Goal: Information Seeking & Learning: Learn about a topic

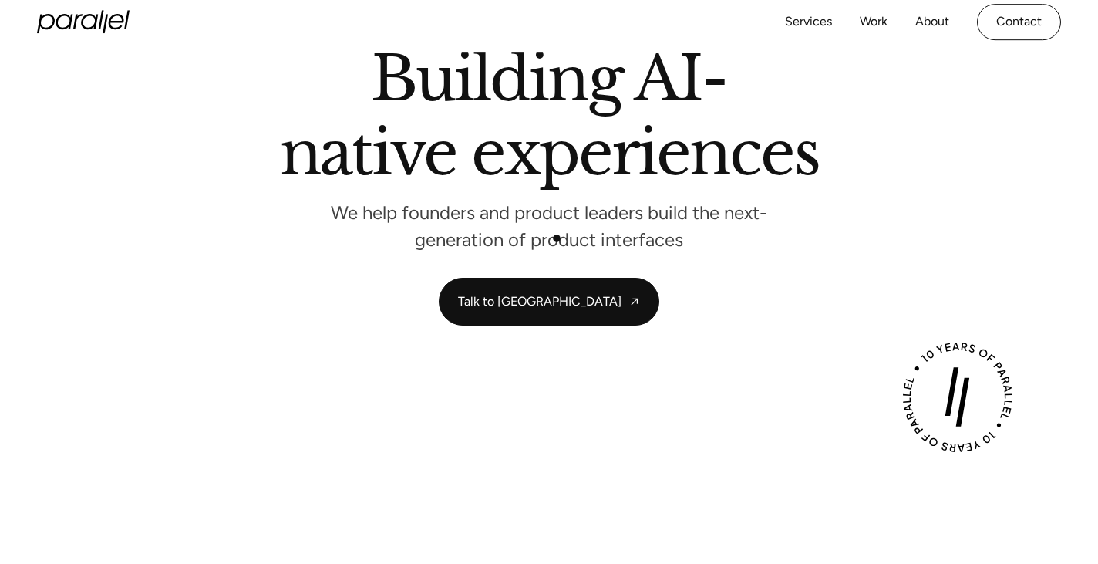
scroll to position [150, 0]
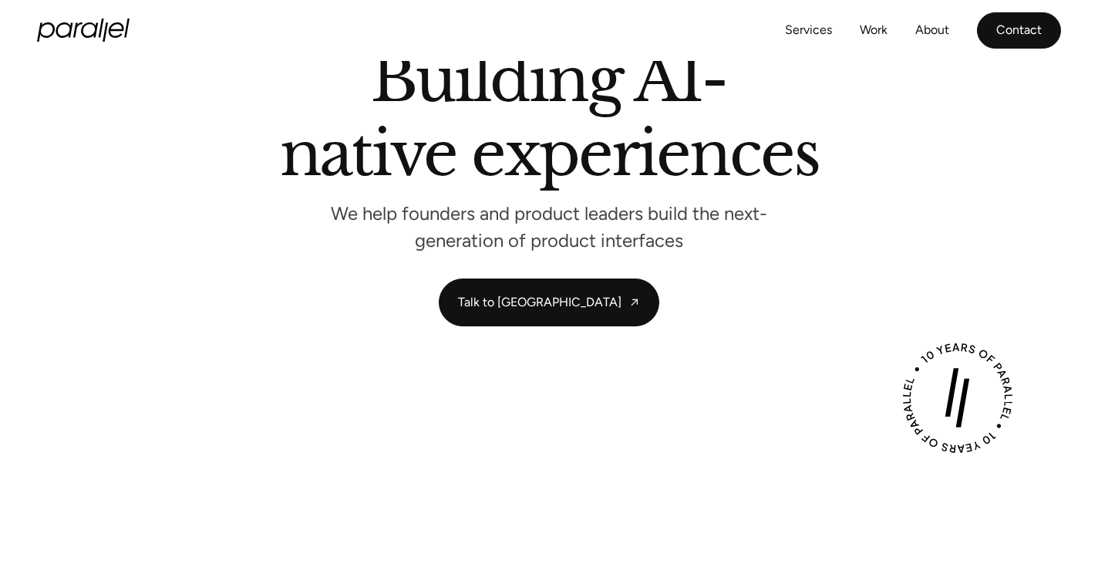
click at [1014, 47] on link "Contact" at bounding box center [1019, 30] width 84 height 36
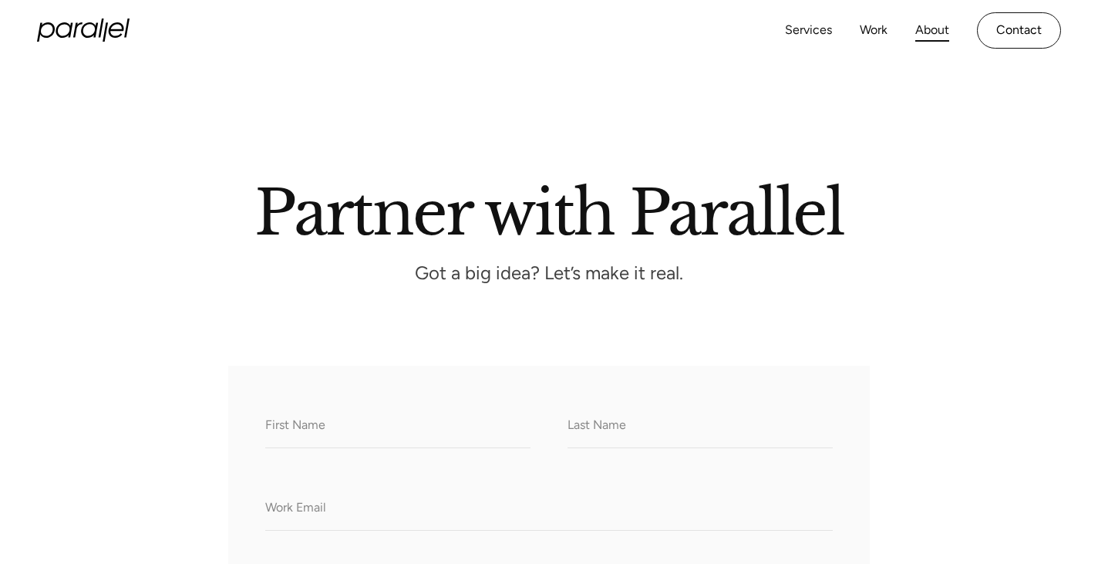
click at [928, 22] on link "About" at bounding box center [933, 30] width 34 height 22
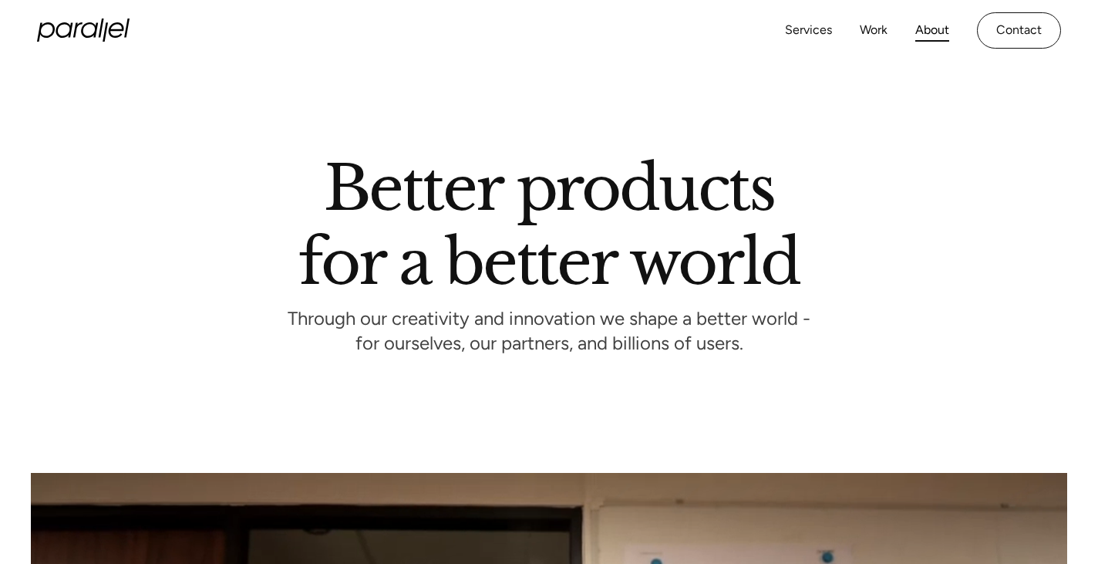
click at [870, 26] on link "Work" at bounding box center [874, 30] width 28 height 22
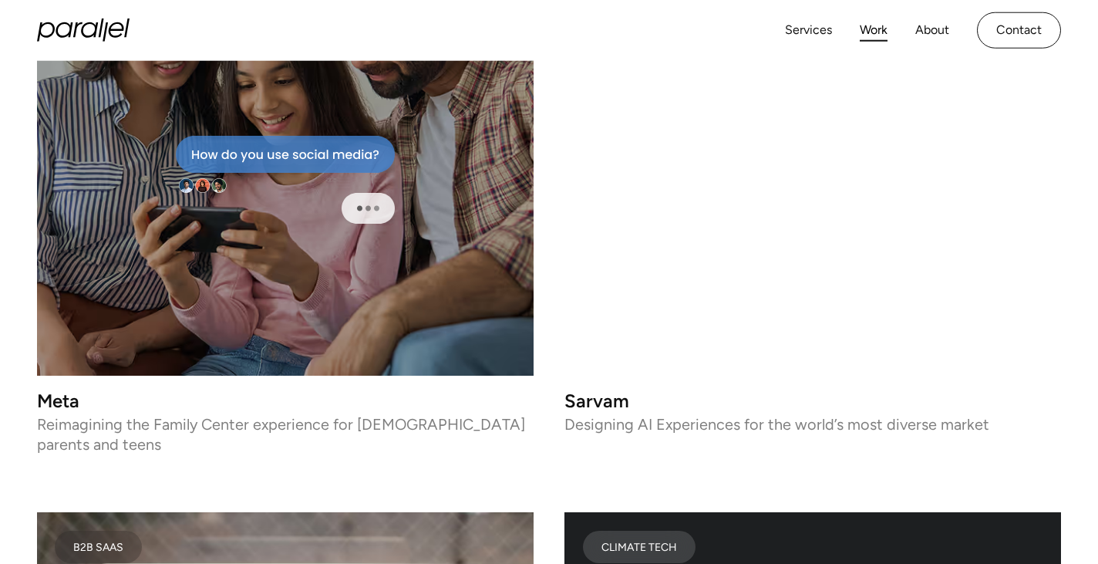
scroll to position [4669, 0]
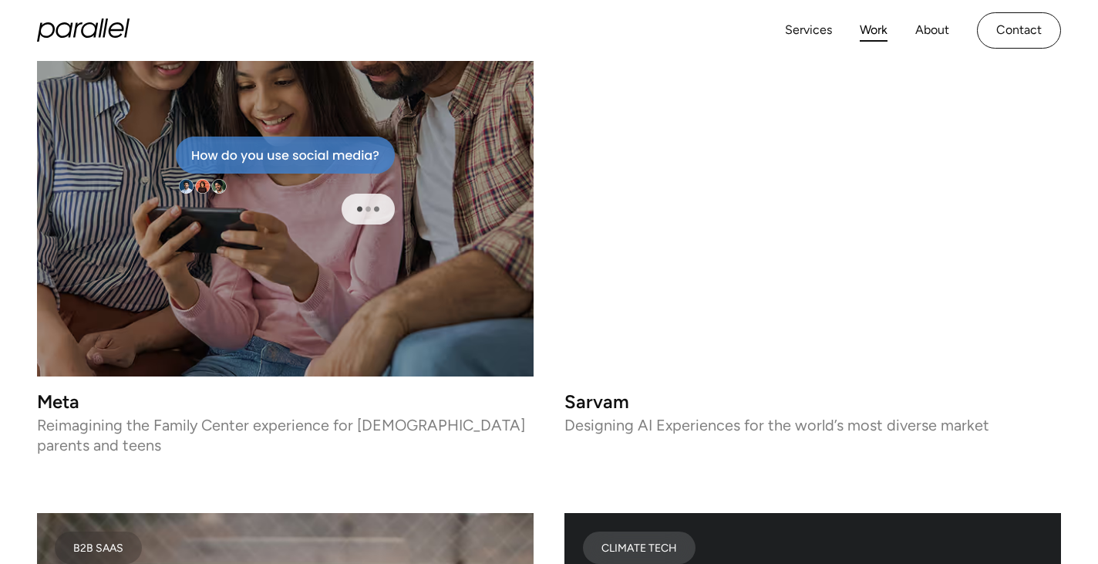
click at [97, 39] on icon "home" at bounding box center [83, 30] width 93 height 23
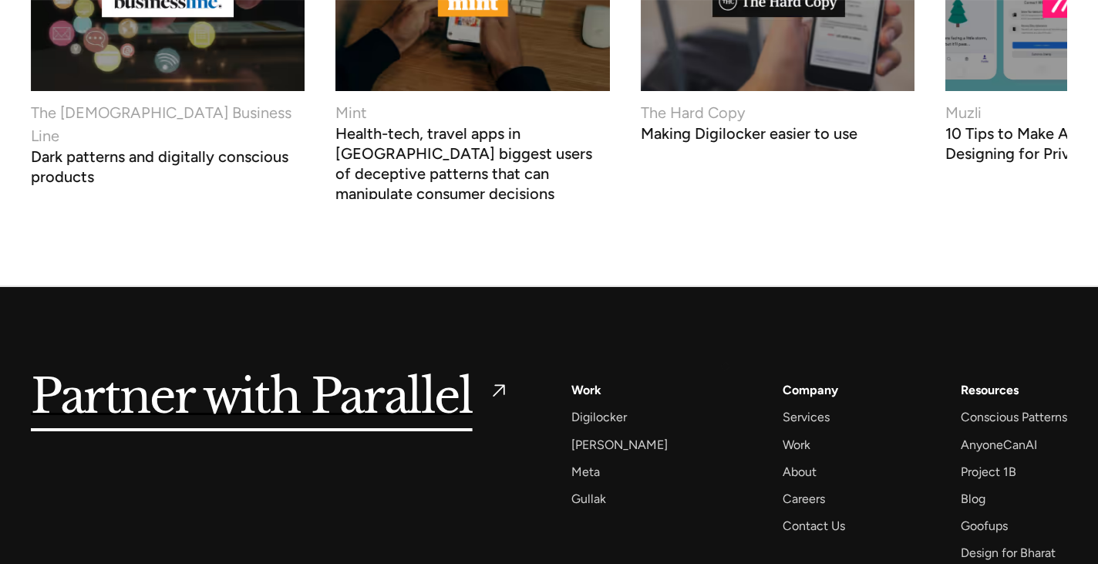
scroll to position [6634, 0]
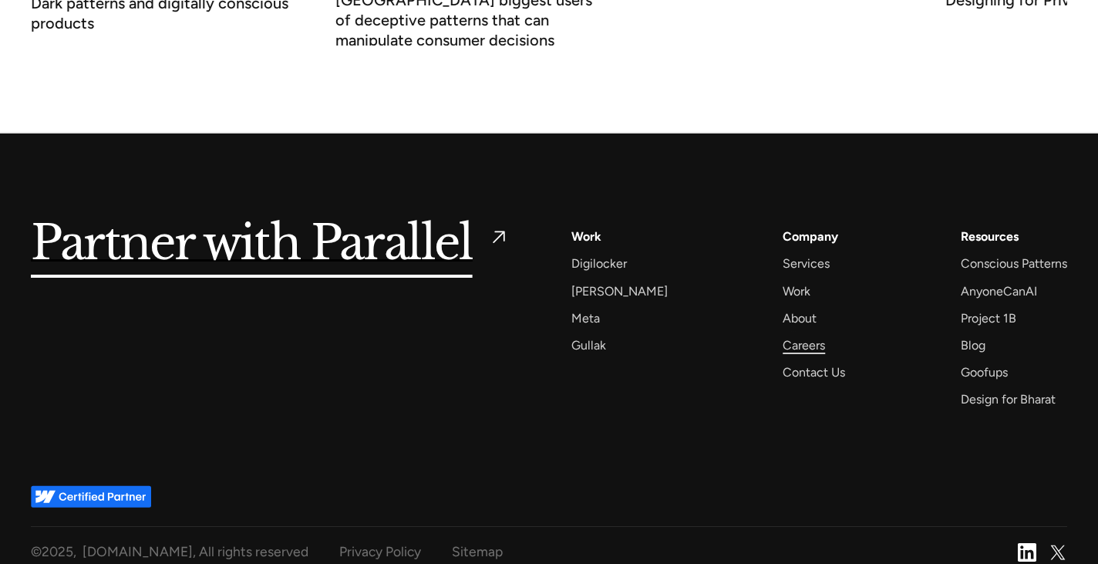
click at [793, 335] on div "Careers" at bounding box center [804, 345] width 42 height 21
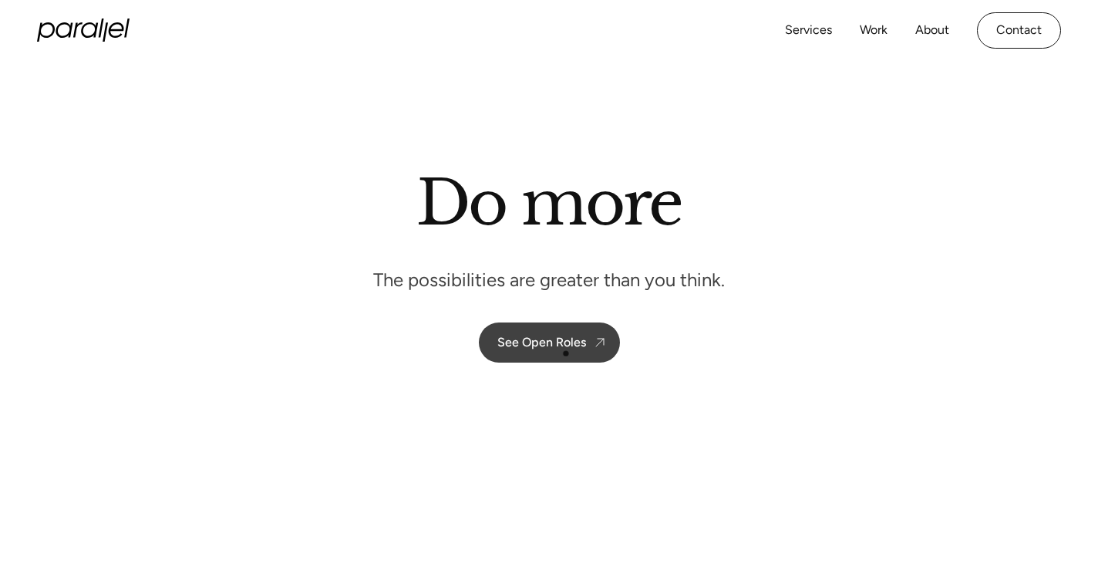
click at [566, 353] on link "See Open Roles" at bounding box center [549, 342] width 141 height 40
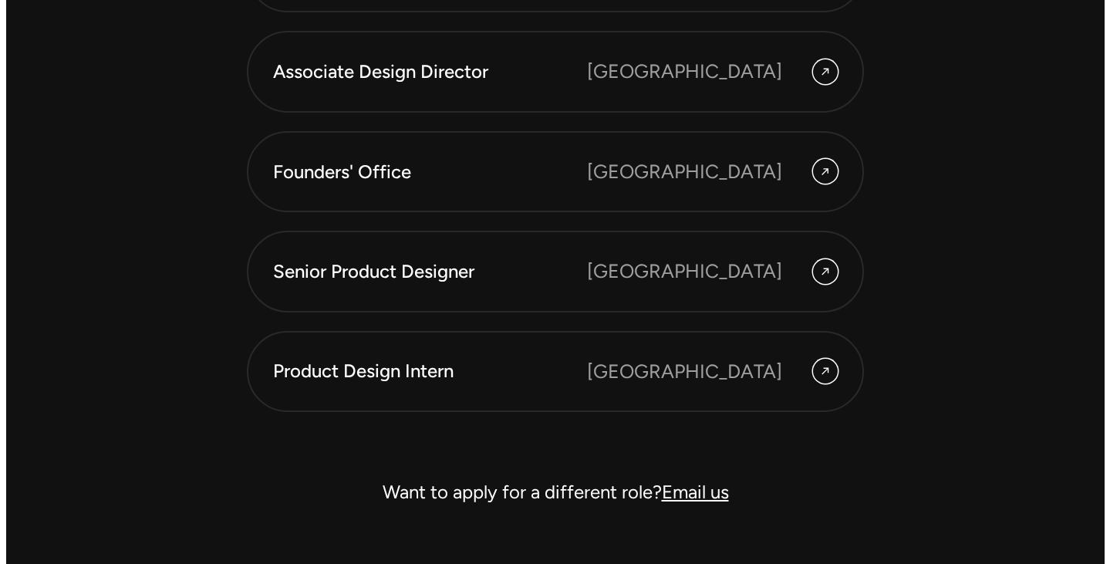
scroll to position [4337, 0]
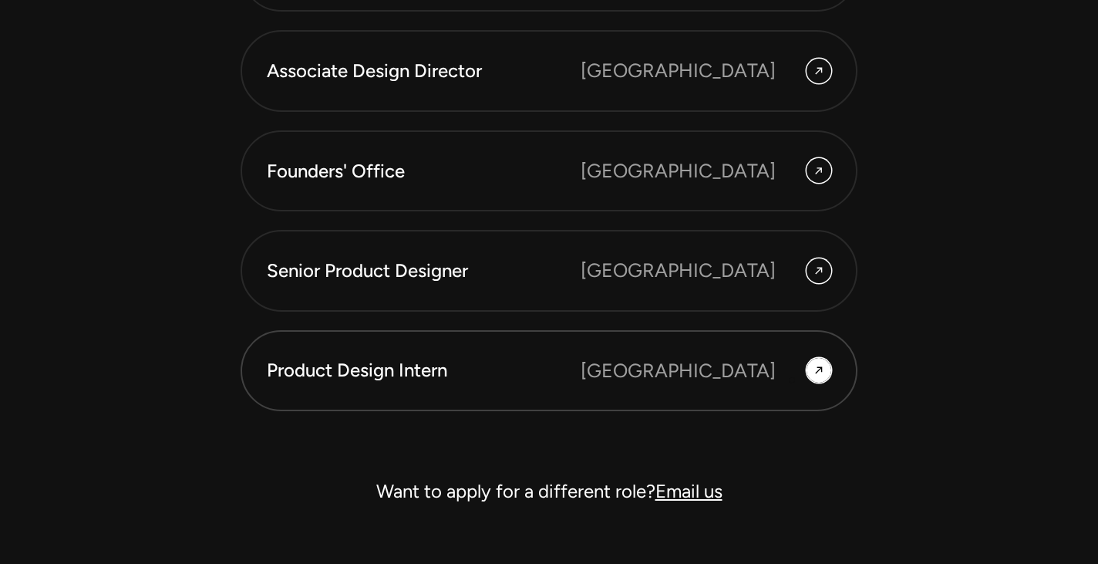
click at [792, 380] on div "[GEOGRAPHIC_DATA]" at bounding box center [706, 370] width 251 height 29
